Goal: Task Accomplishment & Management: Use online tool/utility

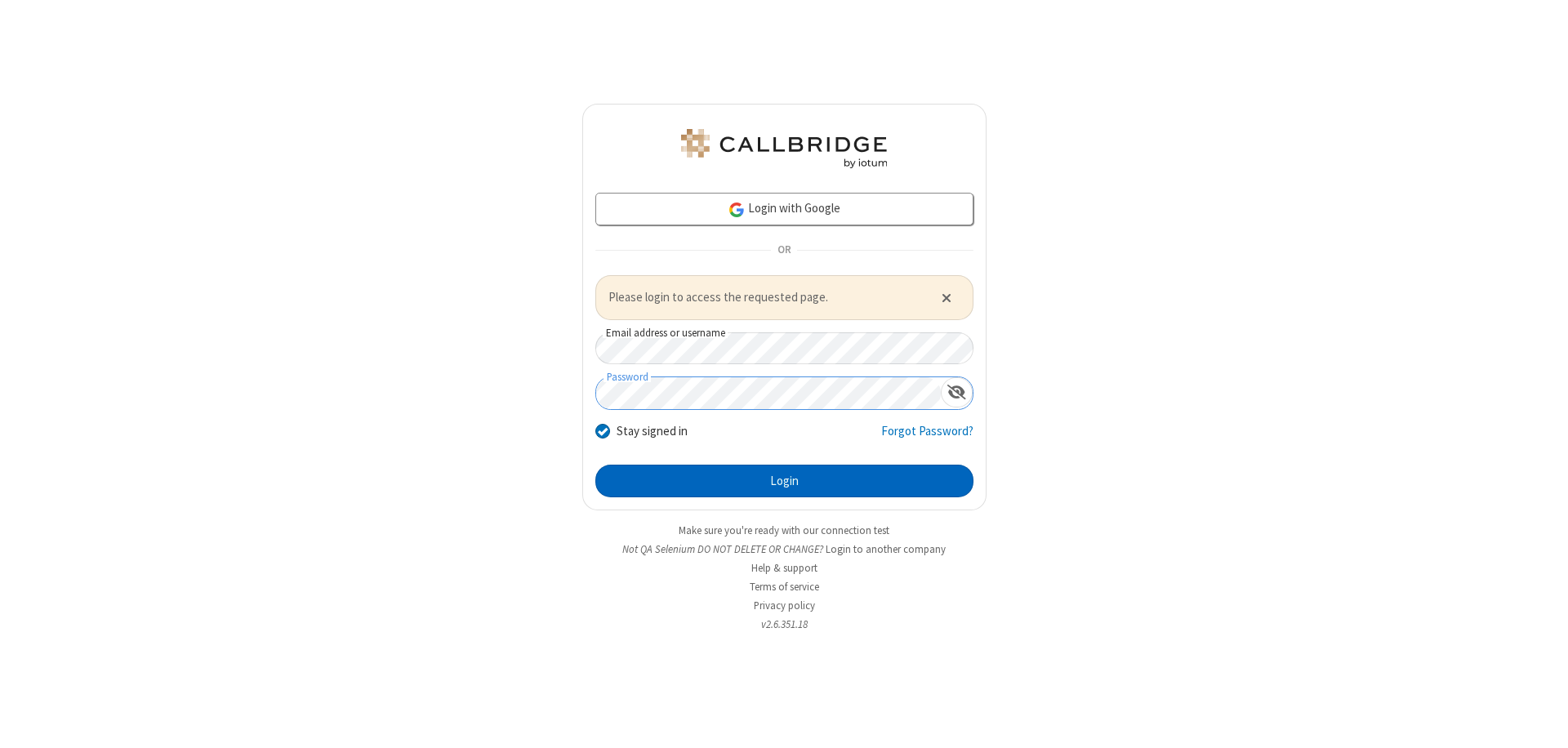
click at [784, 480] on button "Login" at bounding box center [784, 480] width 378 height 32
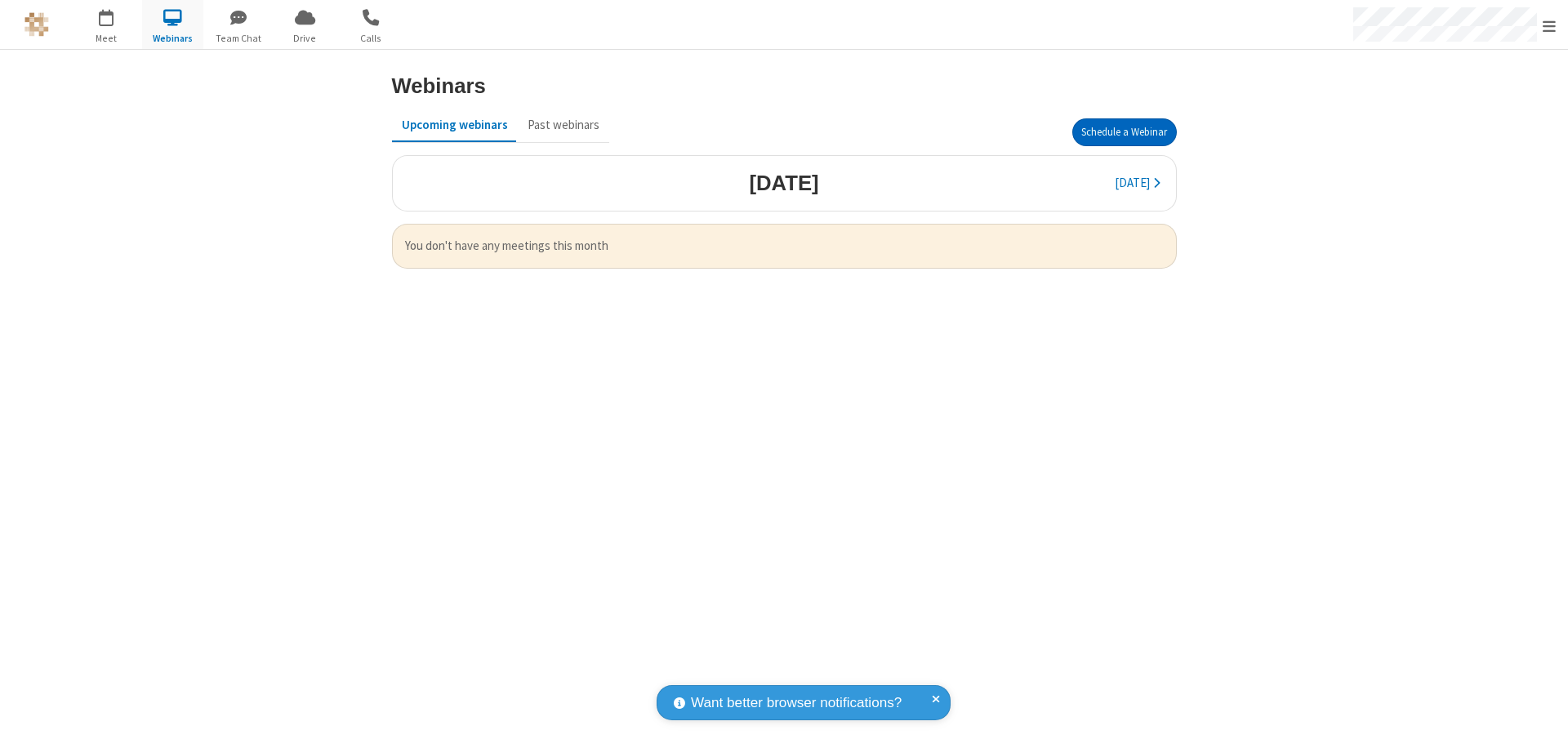
click at [1123, 132] on button "Schedule a Webinar" at bounding box center [1124, 132] width 105 height 28
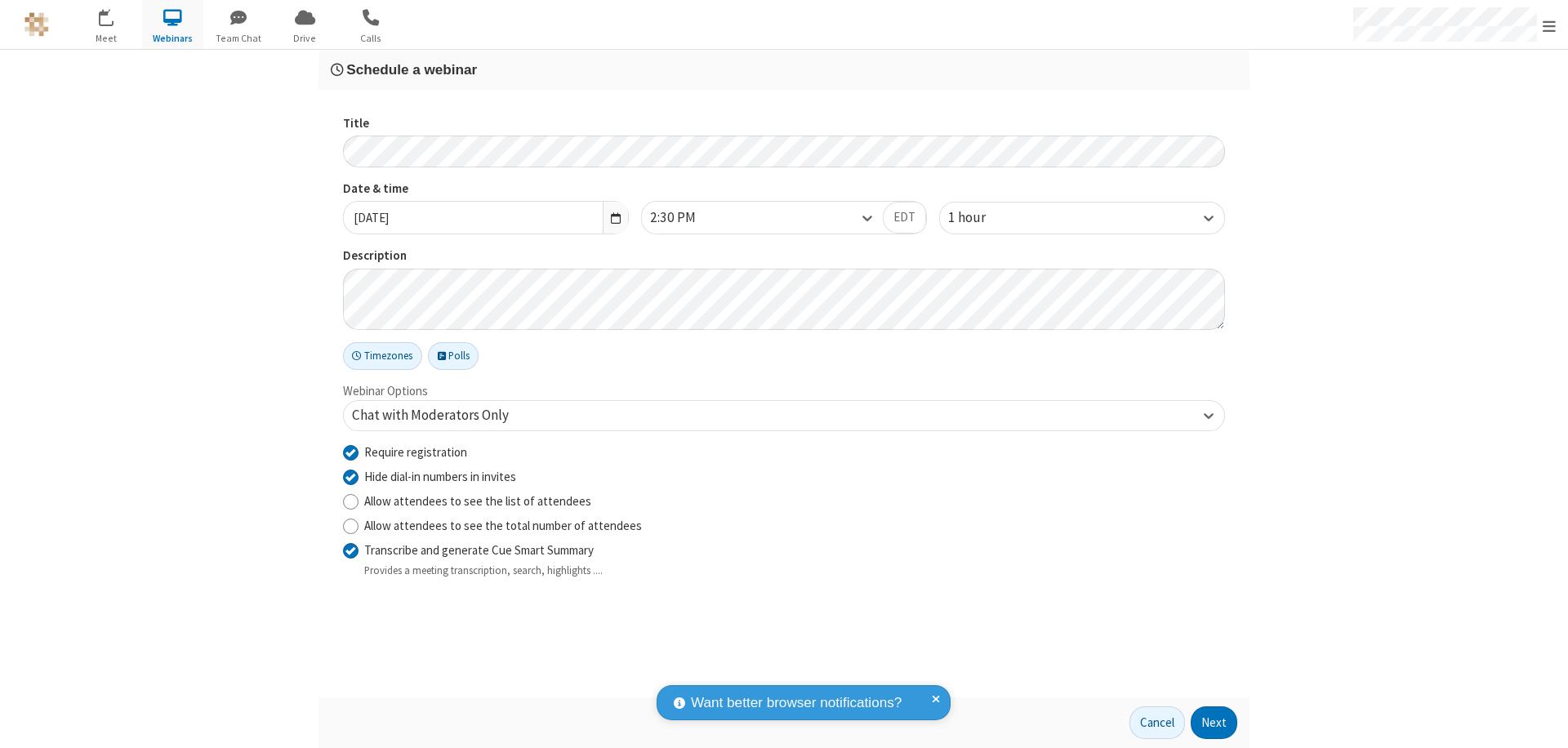
click at [350, 452] on input "Require registration" at bounding box center [350, 452] width 15 height 17
checkbox input "false"
click at [1214, 722] on button "Next" at bounding box center [1213, 722] width 47 height 32
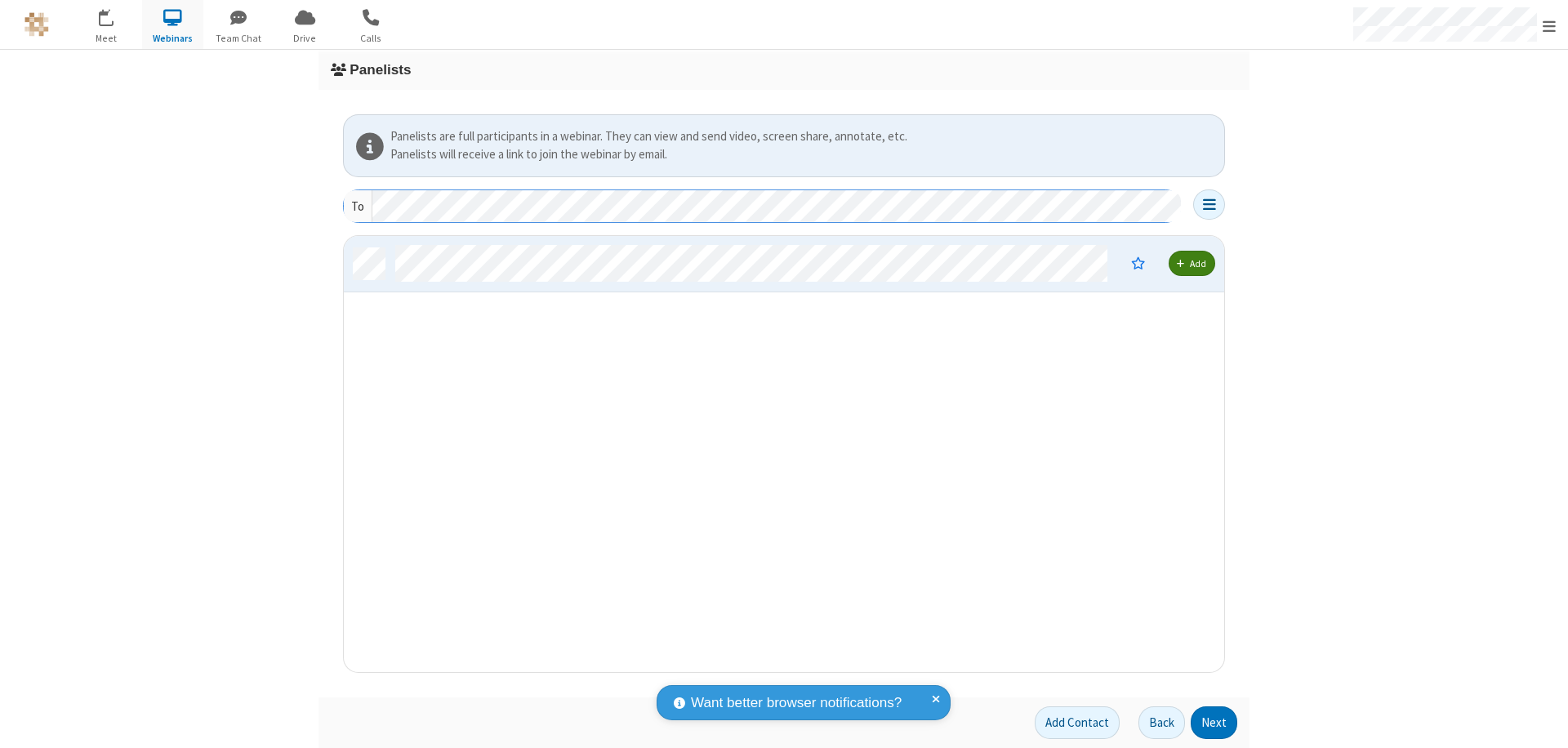
scroll to position [423, 868]
click at [1214, 722] on button "Next" at bounding box center [1213, 722] width 47 height 32
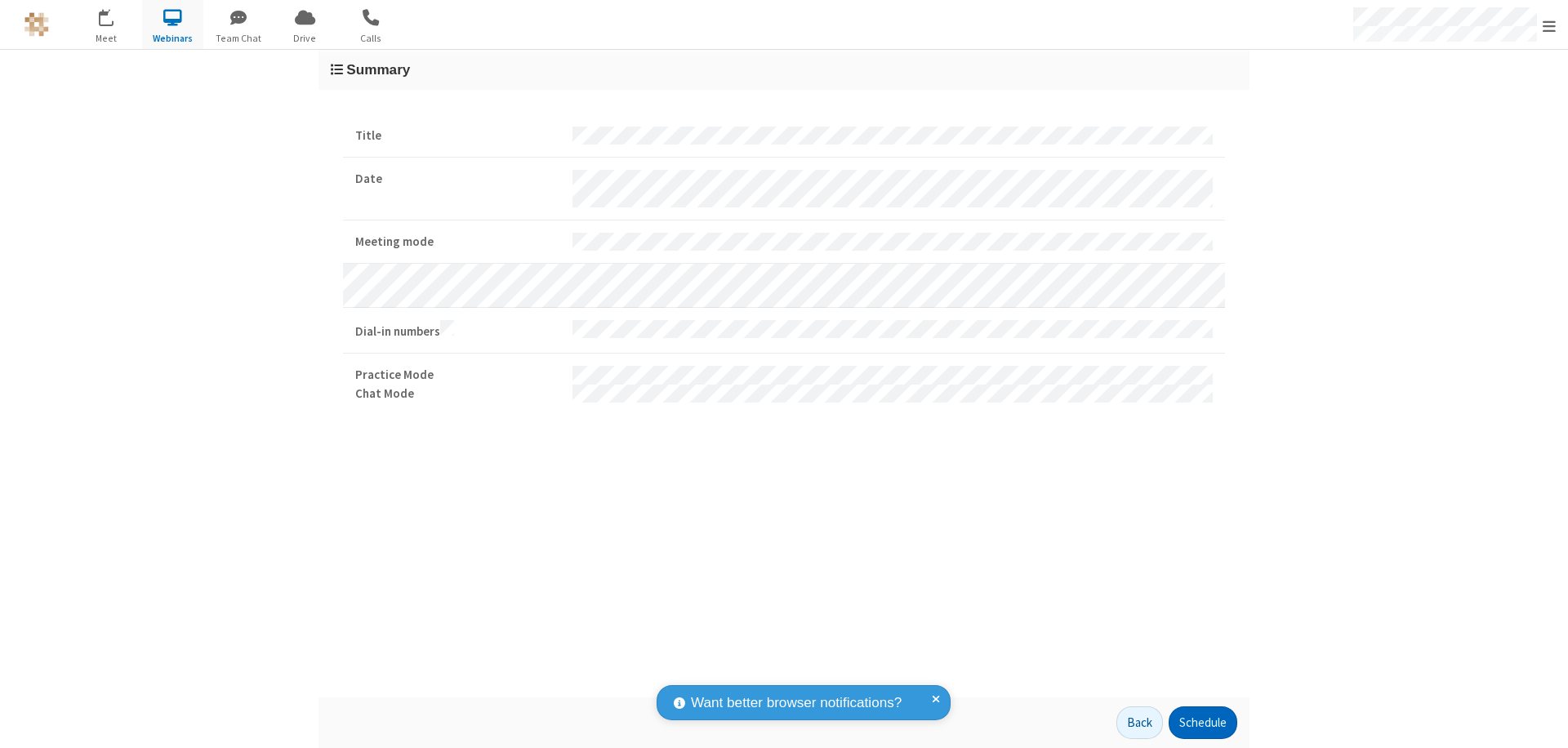
click at [1202, 722] on button "Schedule" at bounding box center [1202, 722] width 68 height 32
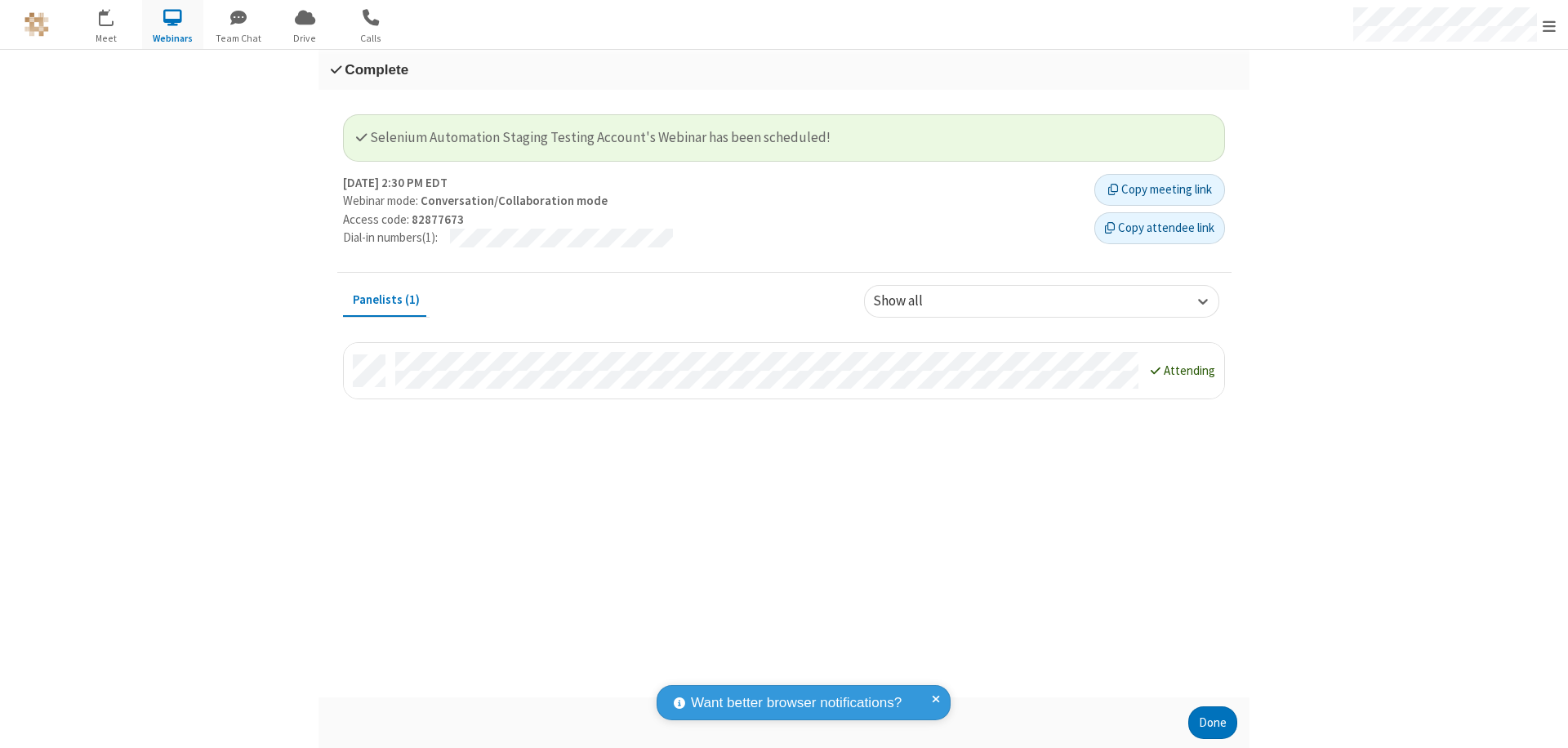
click at [1213, 722] on button "Done" at bounding box center [1212, 722] width 49 height 32
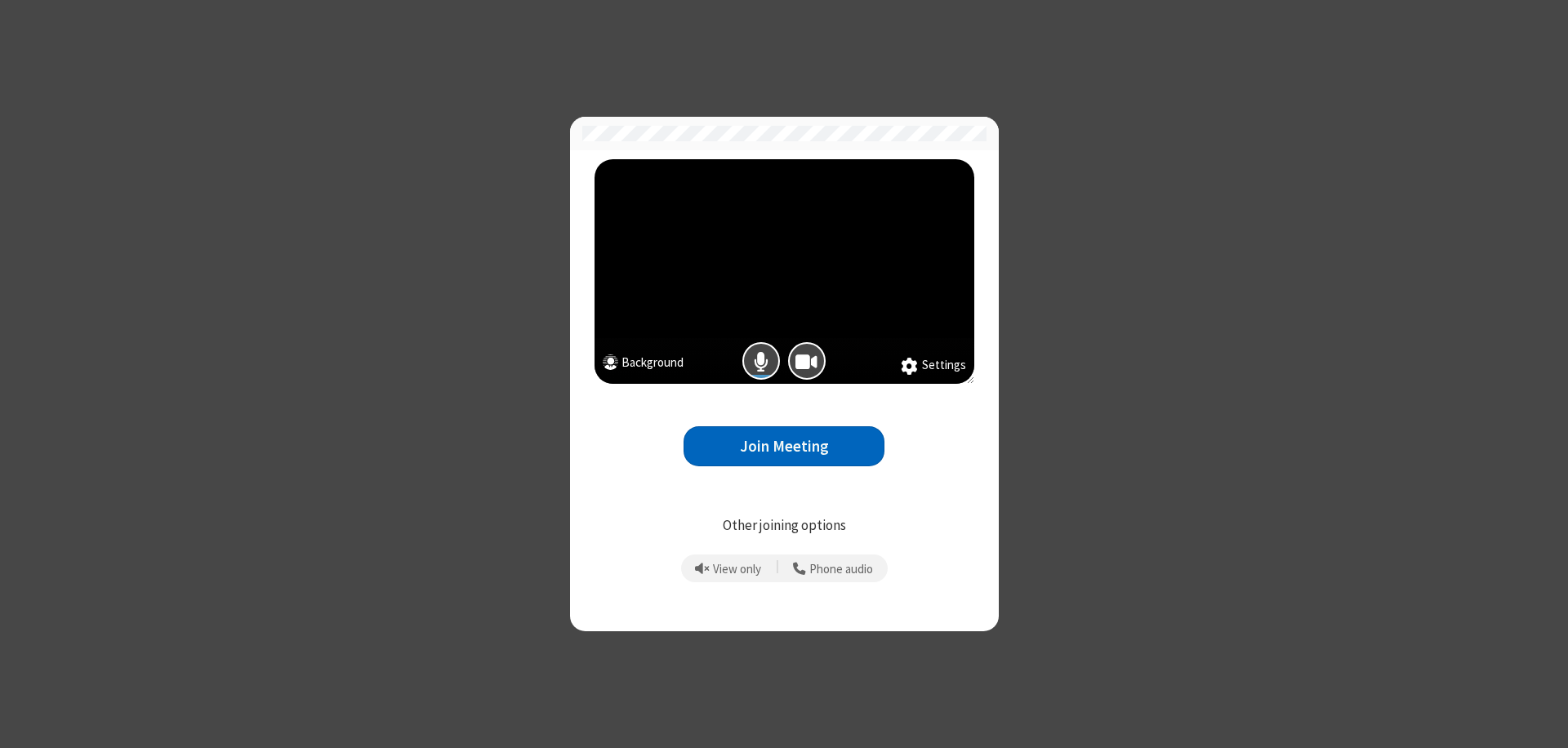
click at [784, 446] on button "Join Meeting" at bounding box center [784, 446] width 201 height 40
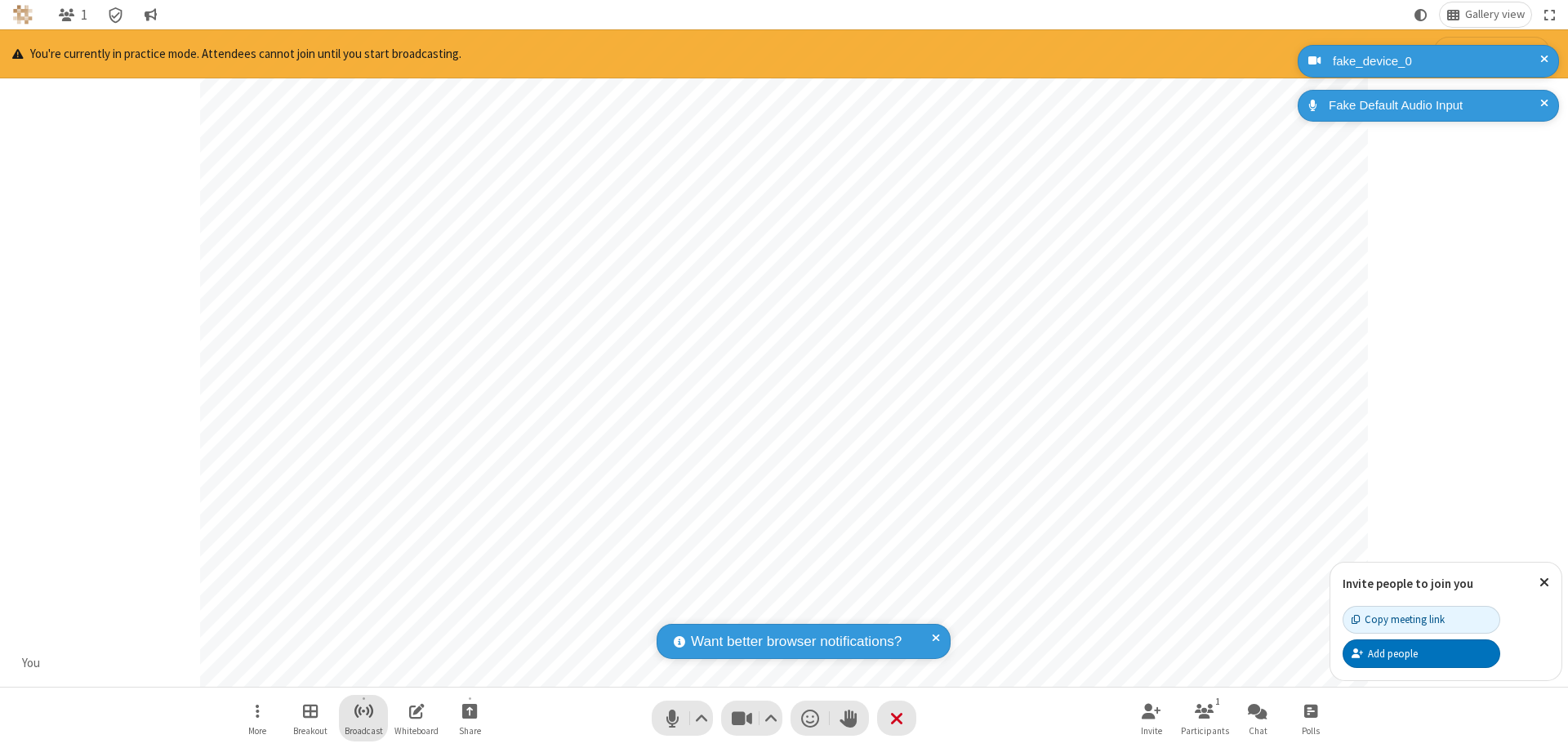
click at [362, 711] on span "Start broadcast" at bounding box center [364, 711] width 20 height 20
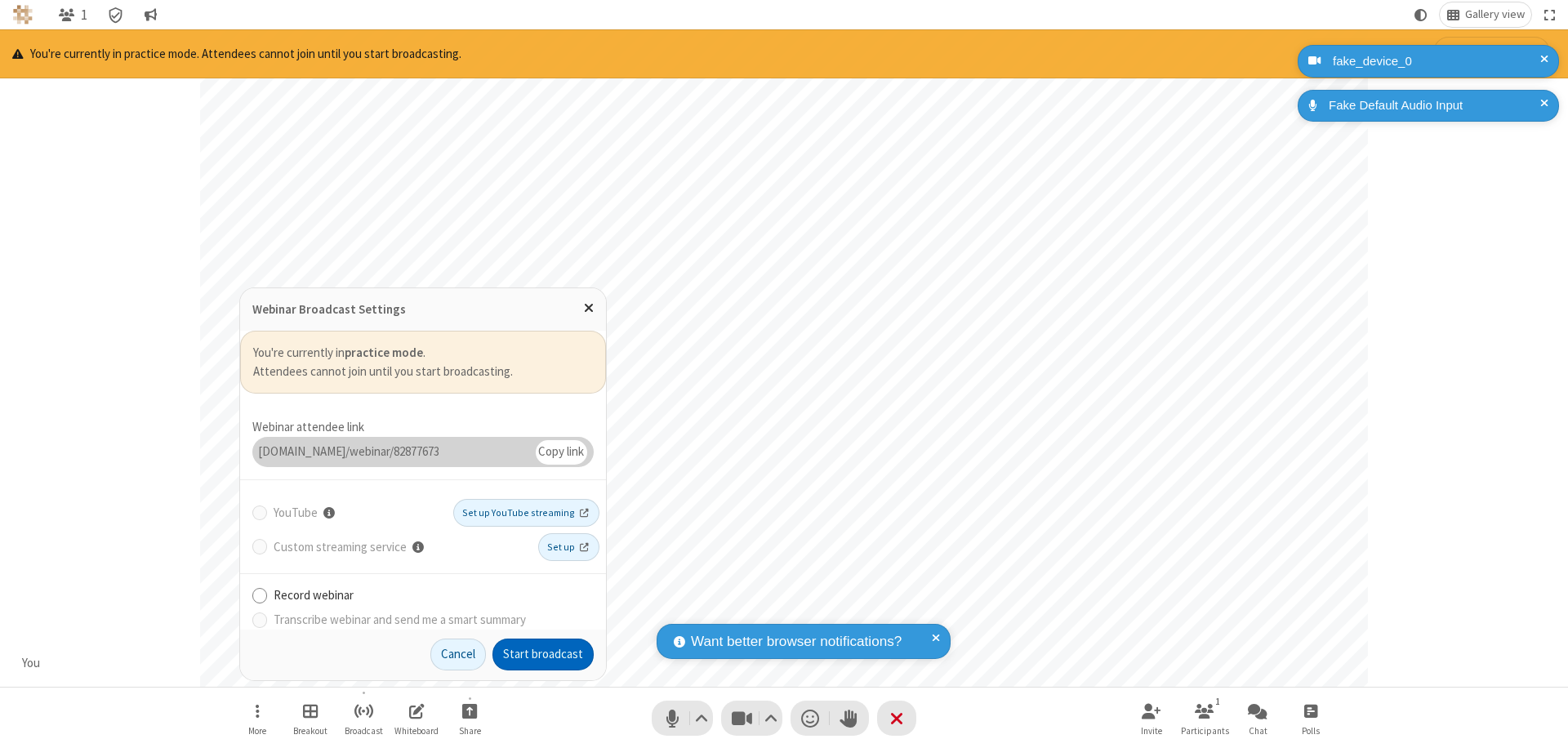
click at [543, 653] on button "Start broadcast" at bounding box center [543, 654] width 101 height 32
